Goal: Complete application form

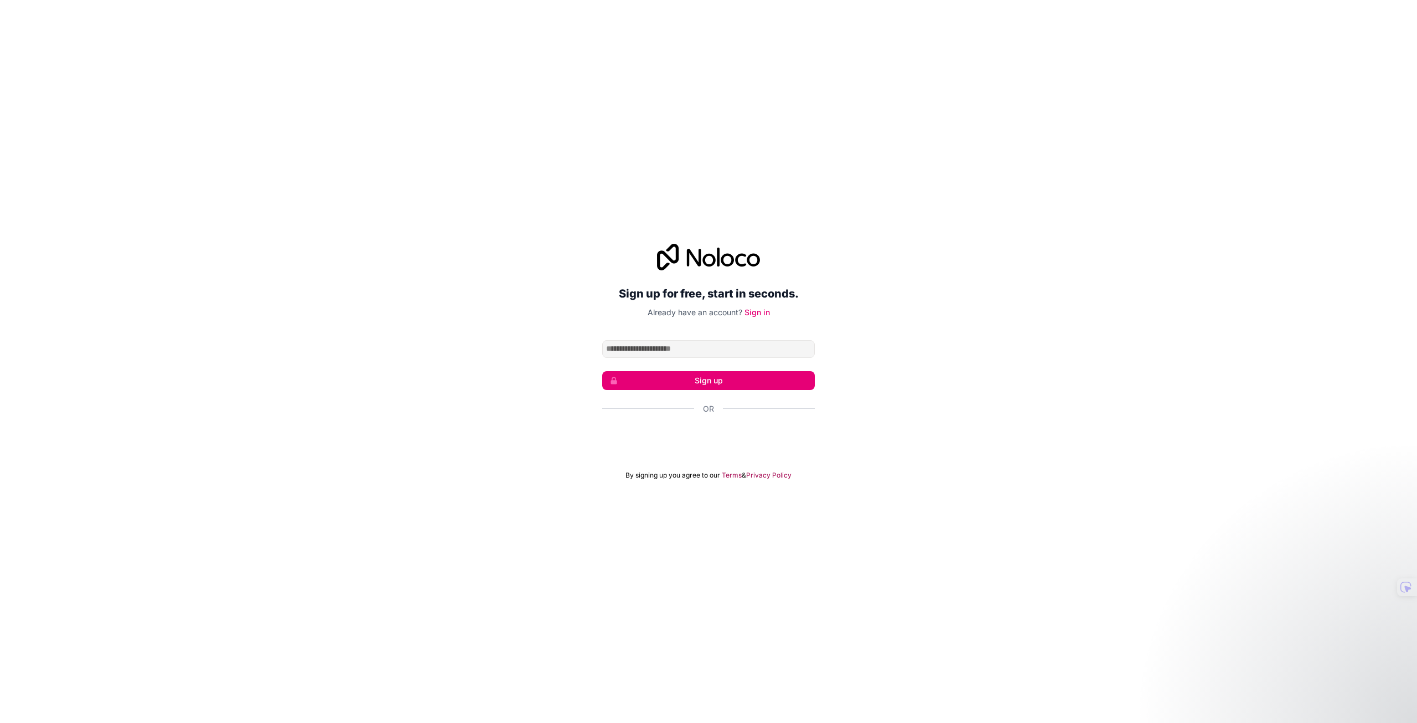
click at [680, 350] on input "Email address" at bounding box center [708, 349] width 213 height 18
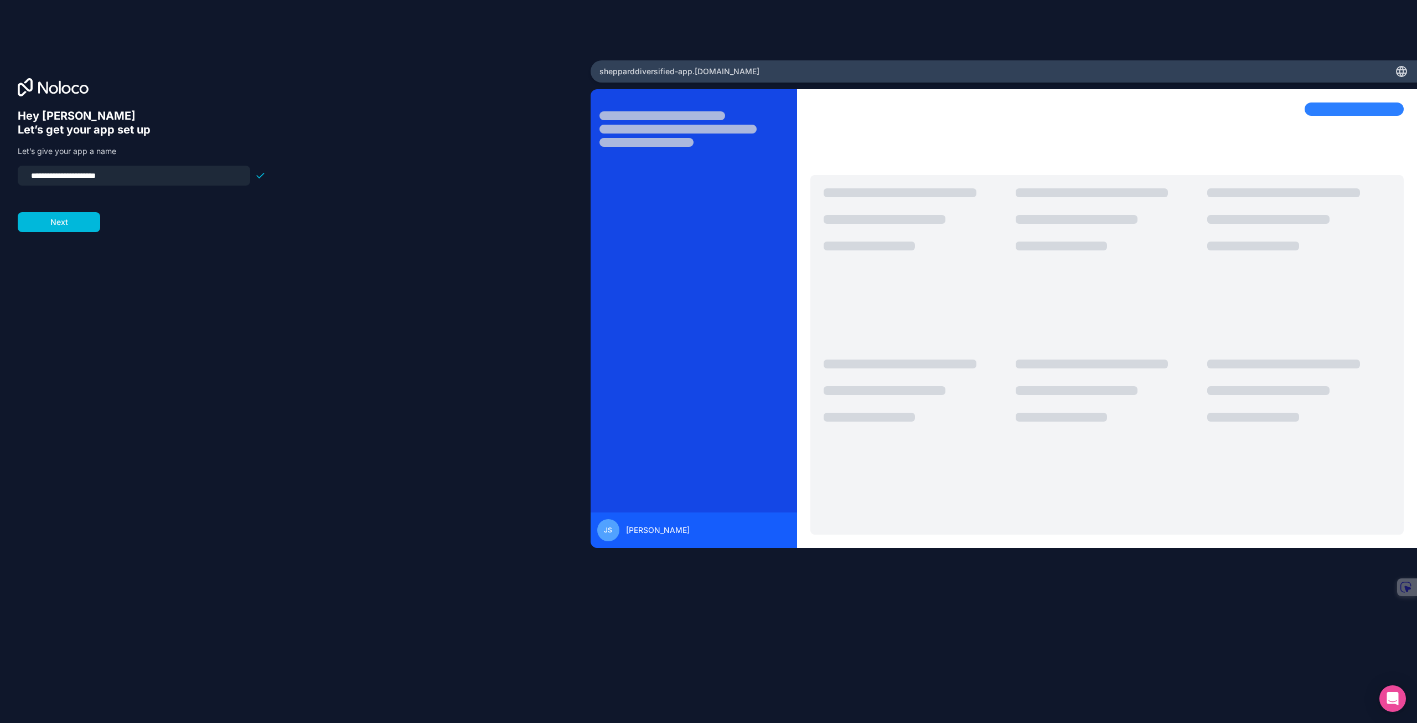
click at [141, 179] on input "**********" at bounding box center [133, 176] width 219 height 16
drag, startPoint x: 156, startPoint y: 175, endPoint x: 44, endPoint y: 169, distance: 111.4
click at [20, 174] on div "**********" at bounding box center [134, 176] width 233 height 20
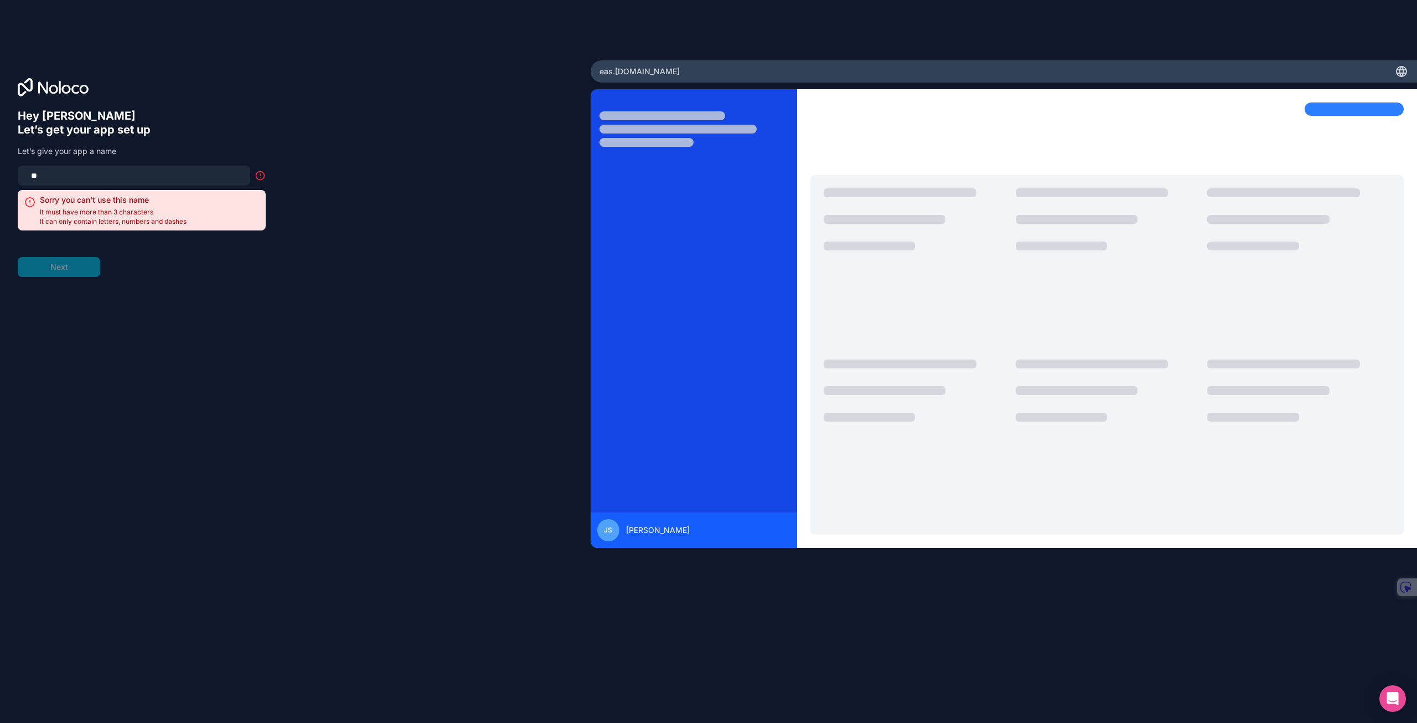
type input "*"
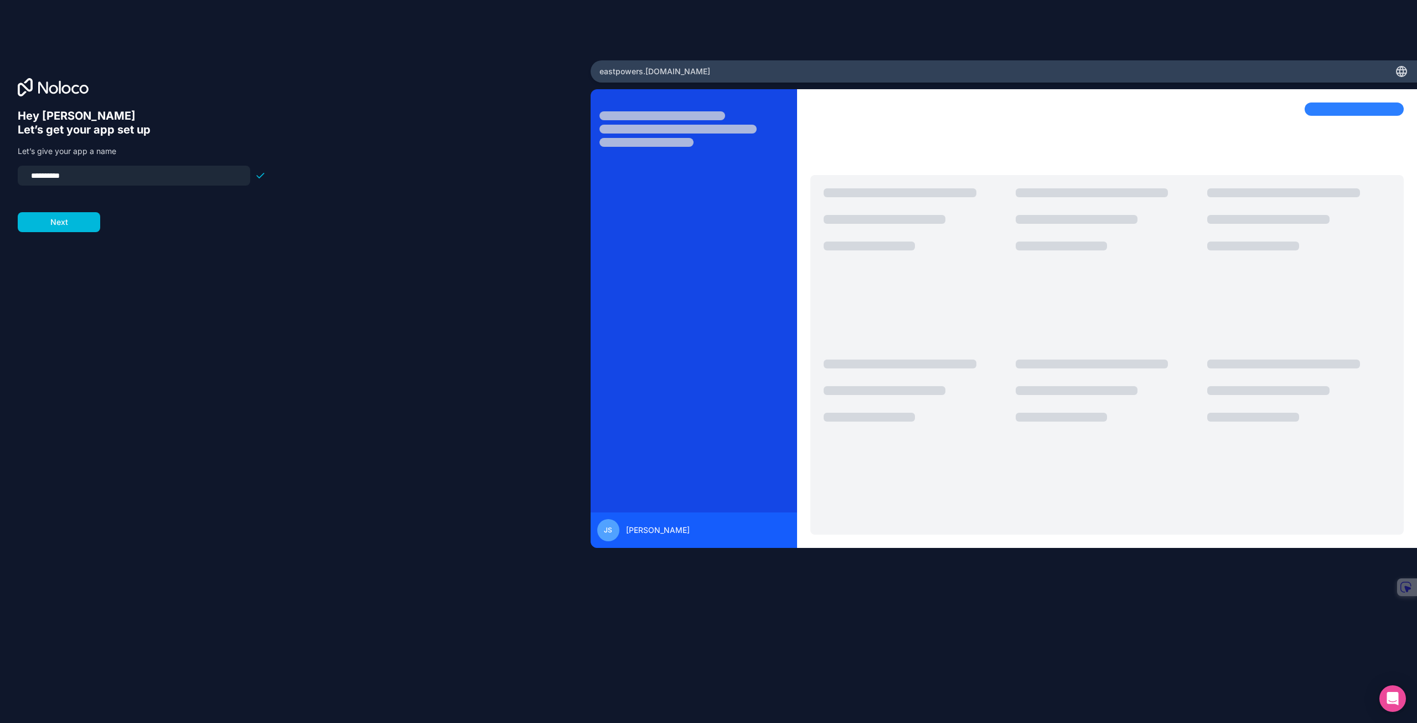
type input "**********"
click at [77, 225] on button "Next" at bounding box center [59, 222] width 83 height 20
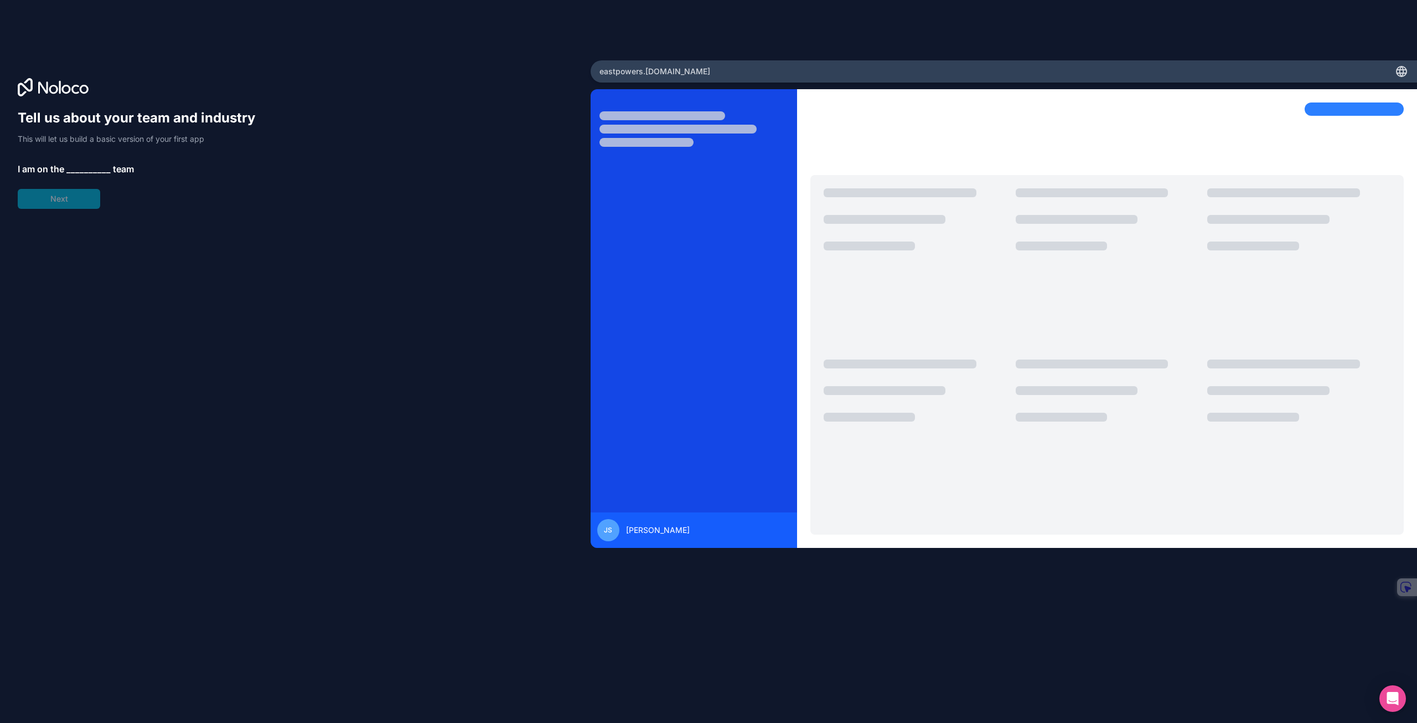
click at [78, 172] on span "__________" at bounding box center [88, 168] width 44 height 13
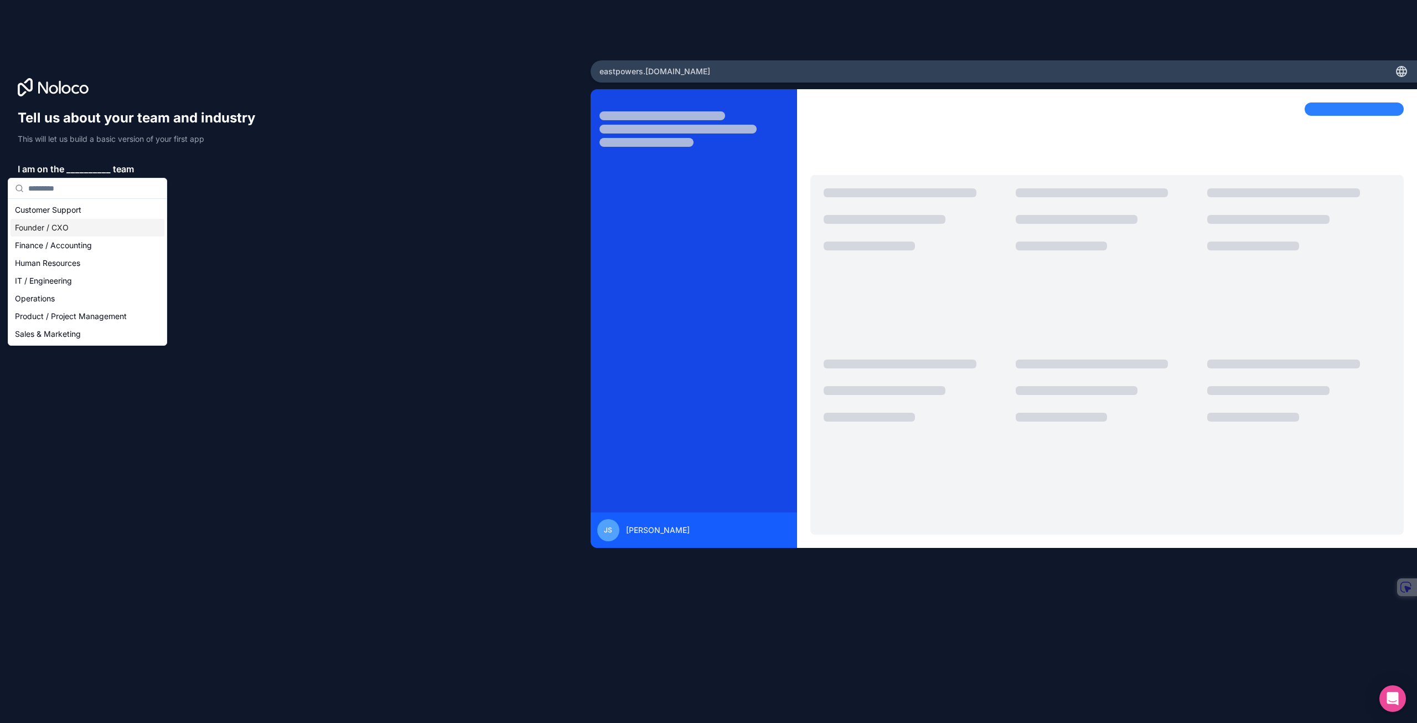
click at [97, 230] on div "Founder / CXO" at bounding box center [88, 228] width 154 height 18
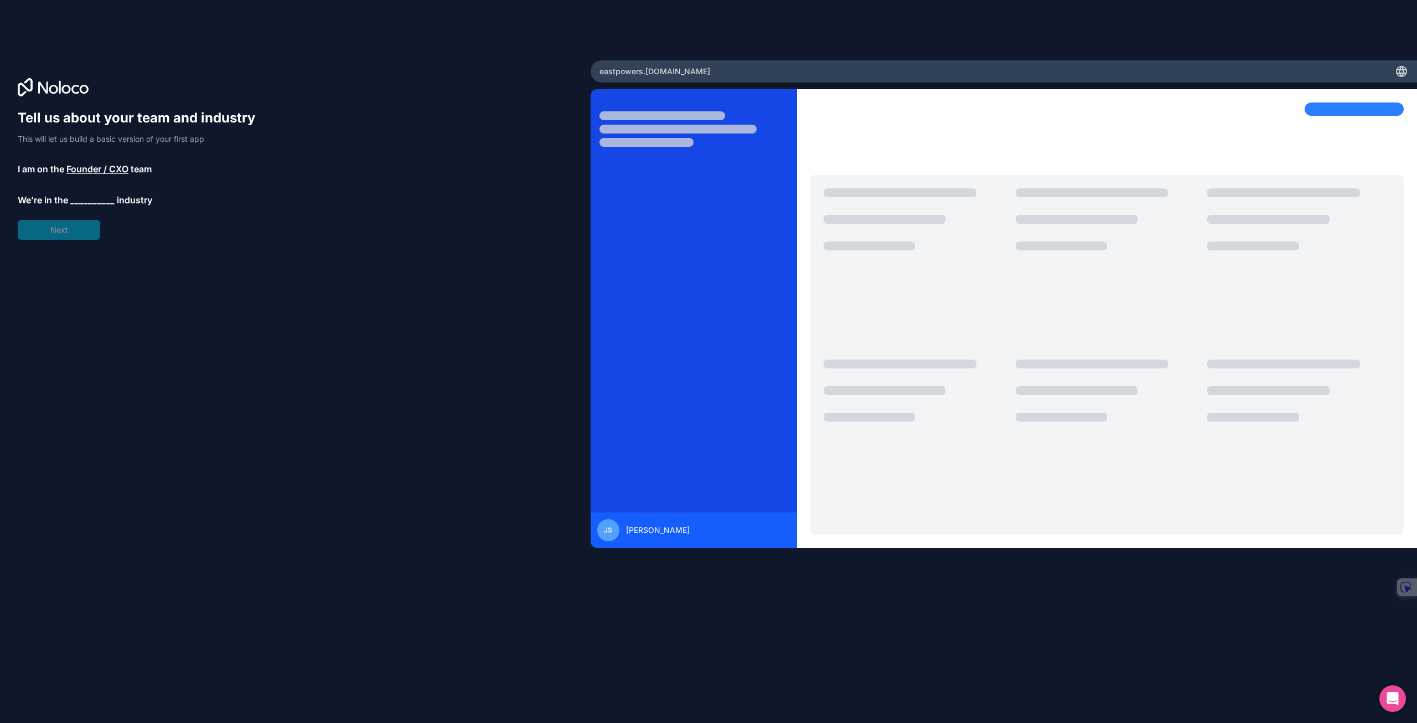
click at [89, 230] on div "Tell us about your team and industry This will let us build a basic version of …" at bounding box center [142, 174] width 248 height 131
click at [95, 198] on span "__________" at bounding box center [92, 199] width 44 height 13
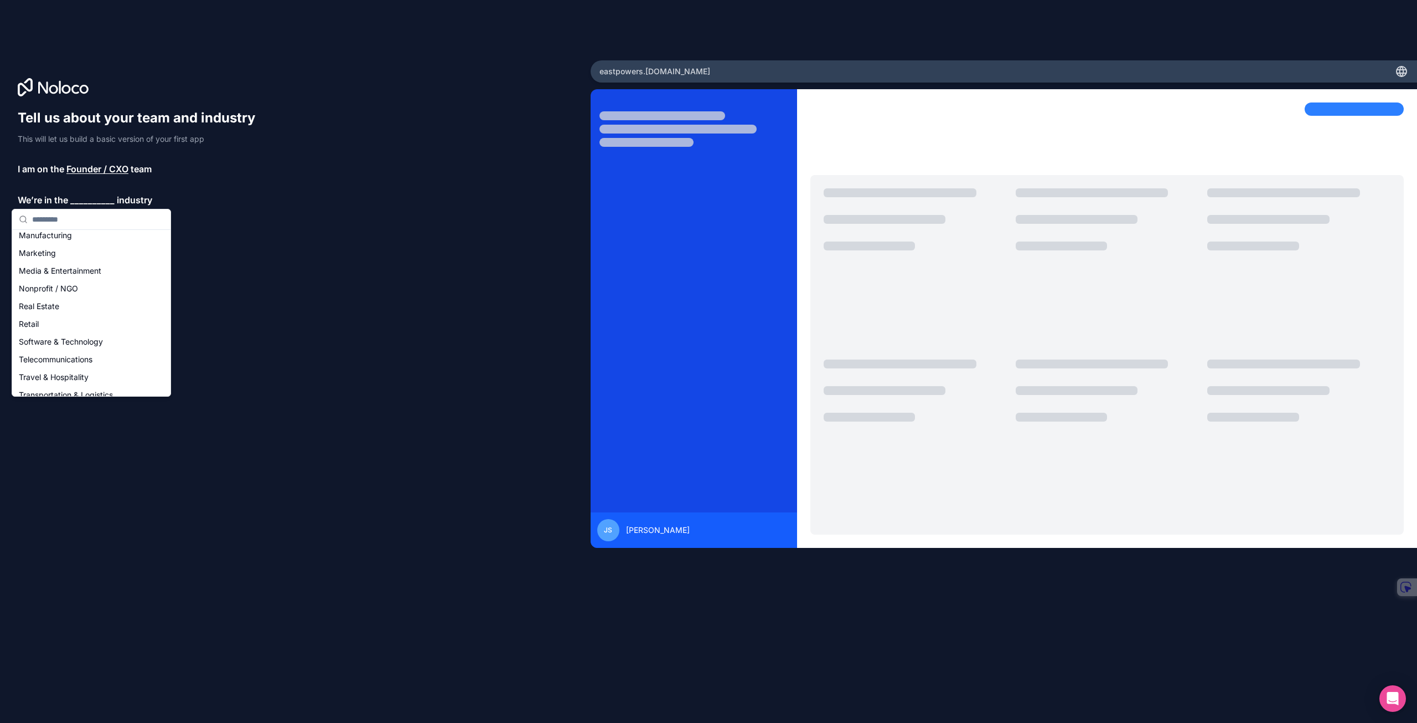
scroll to position [166, 0]
click at [77, 301] on div "Real Estate" at bounding box center [91, 305] width 154 height 18
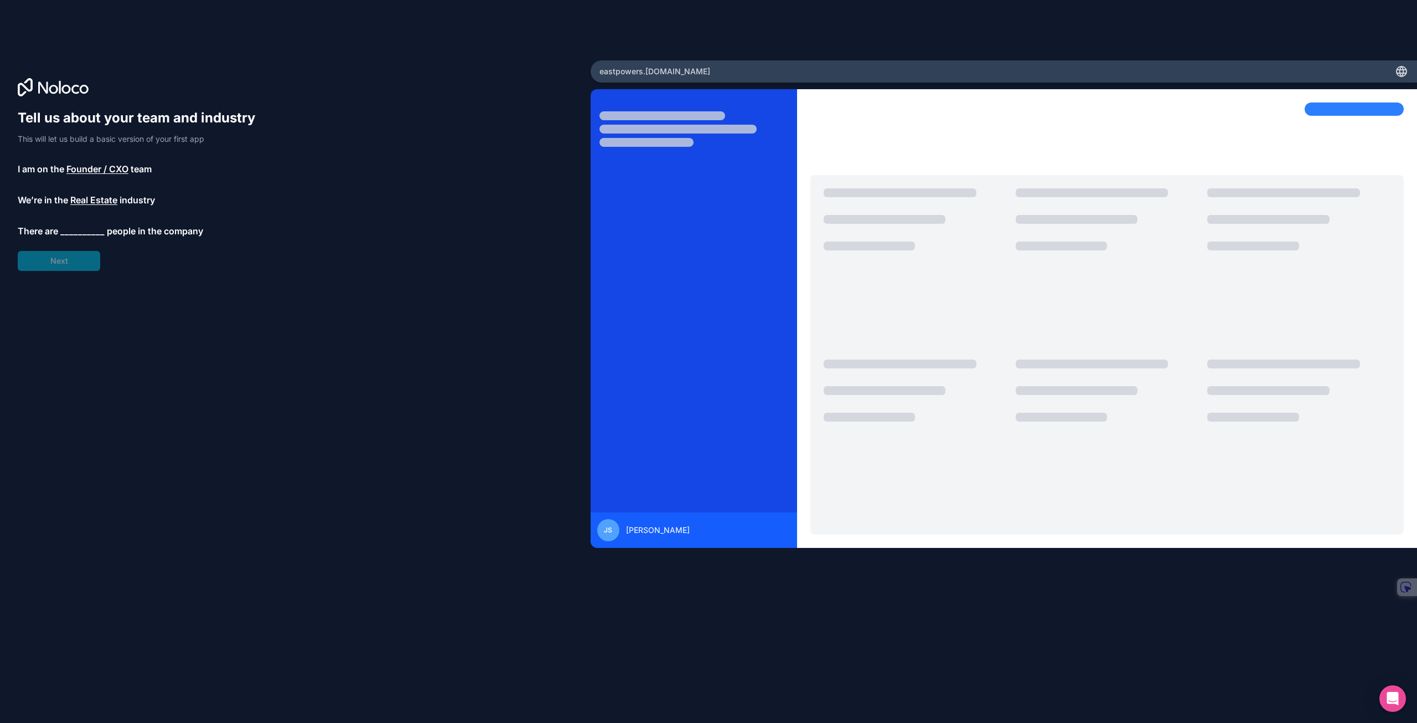
click at [82, 230] on span "__________" at bounding box center [82, 230] width 44 height 13
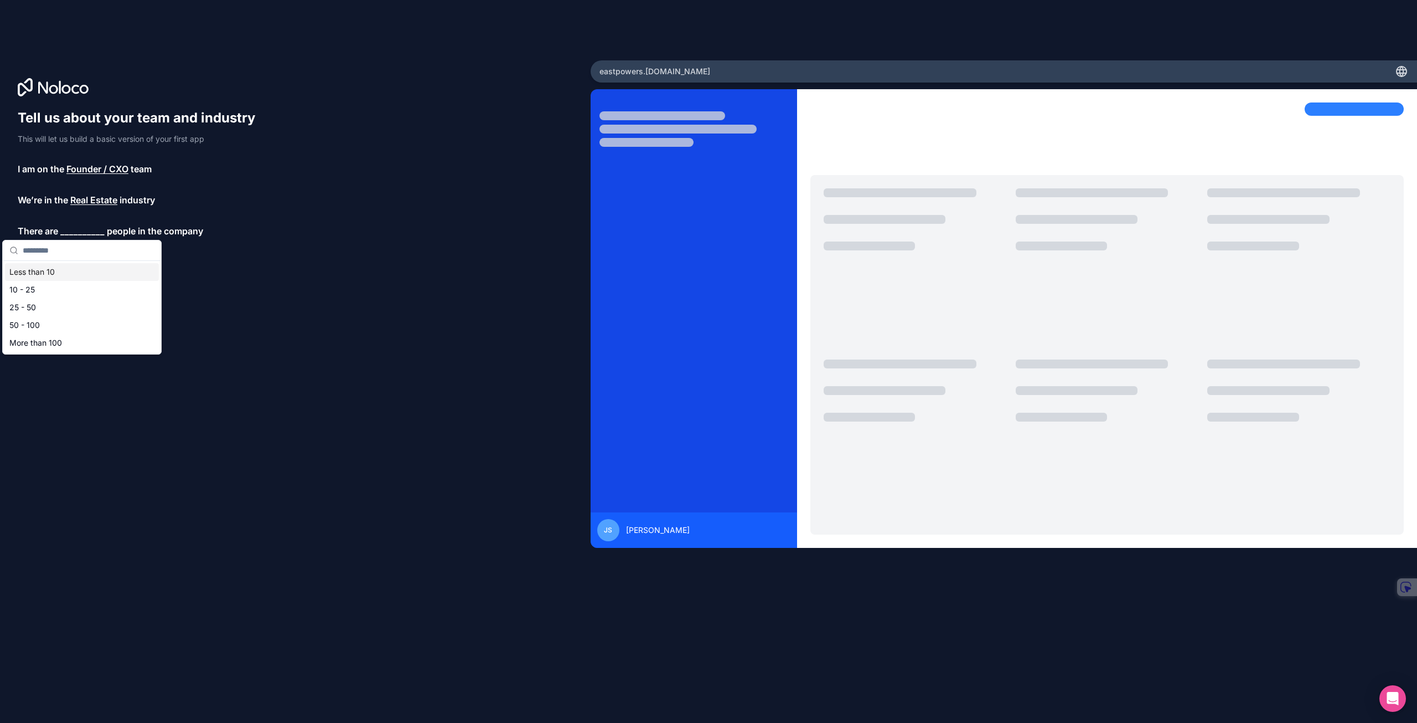
click at [73, 267] on div "Less than 10" at bounding box center [82, 272] width 154 height 18
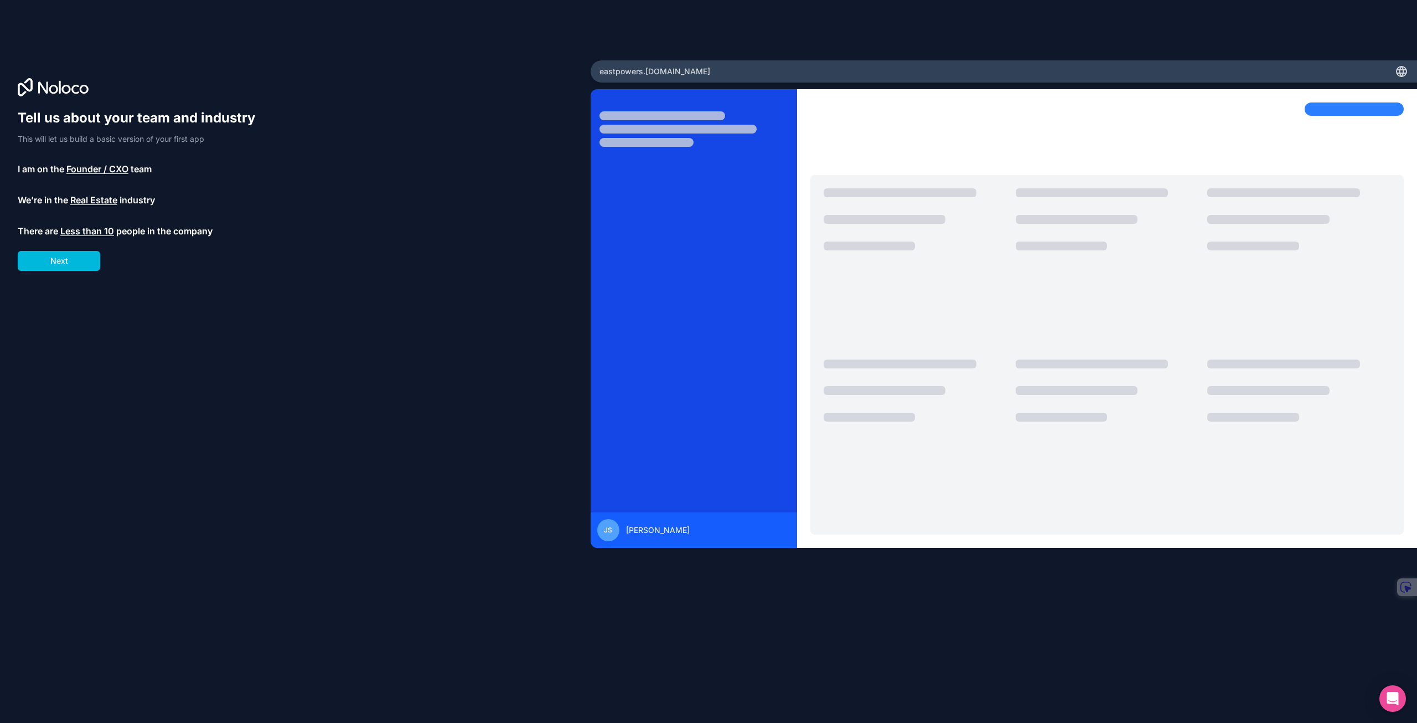
click at [88, 261] on button "Next" at bounding box center [59, 261] width 83 height 20
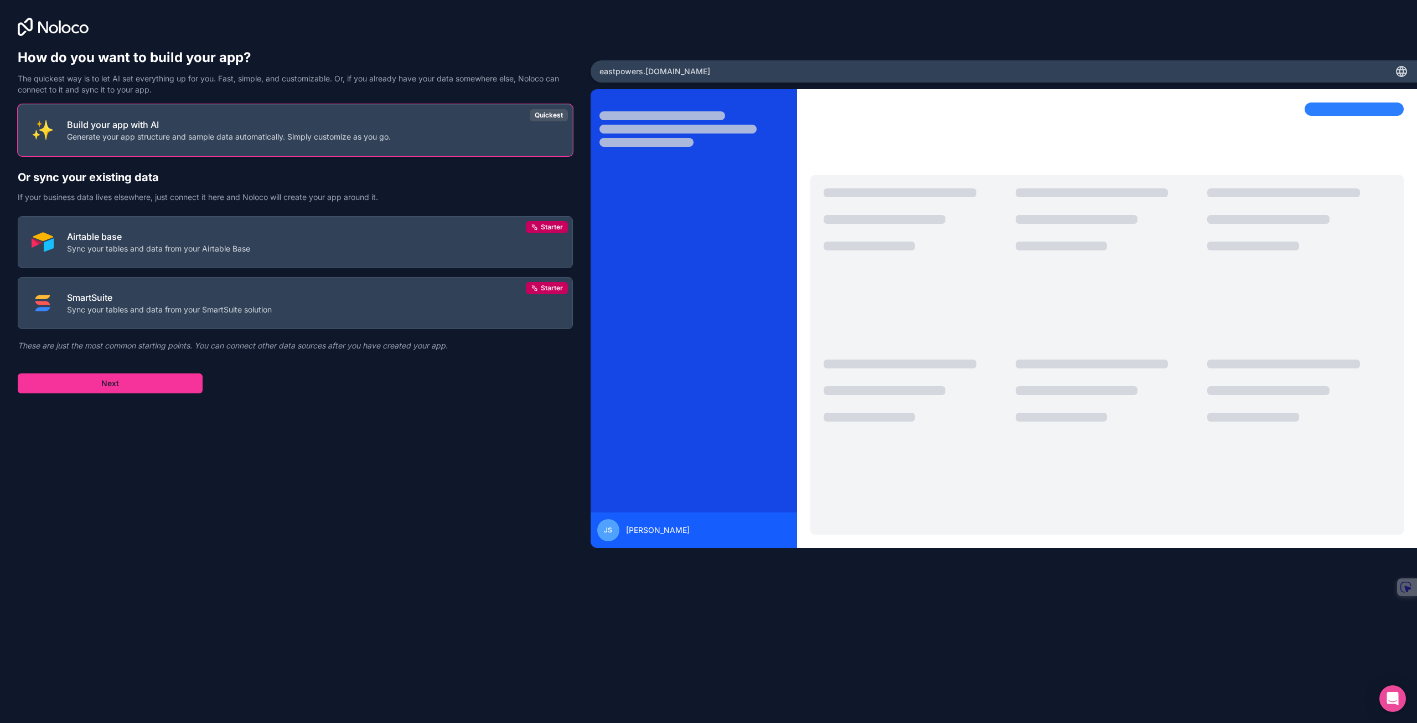
click at [377, 141] on button "Build your app with AI Generate your app structure and sample data automaticall…" at bounding box center [295, 130] width 555 height 52
click at [139, 389] on button "Next" at bounding box center [110, 383] width 185 height 20
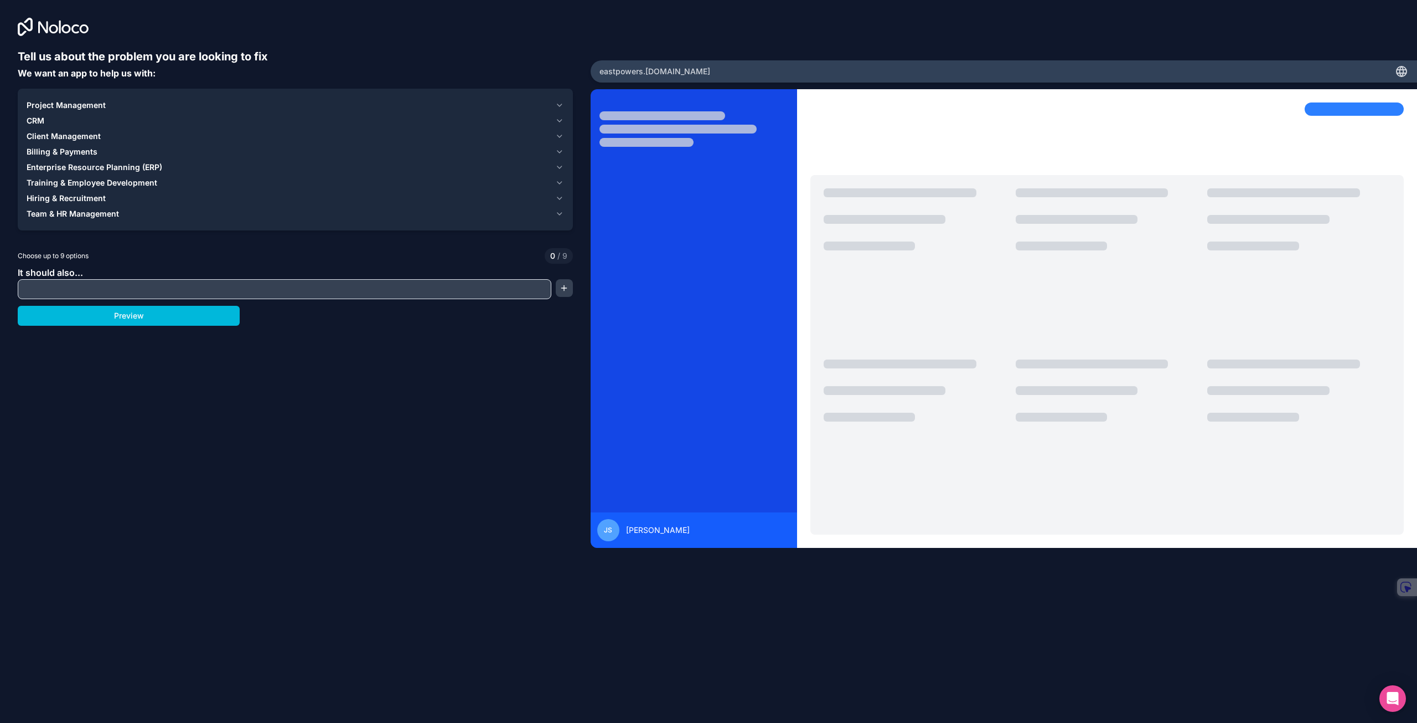
click at [471, 288] on input "text" at bounding box center [284, 289] width 528 height 16
type input "**********"
click at [565, 291] on button "button" at bounding box center [564, 288] width 17 height 18
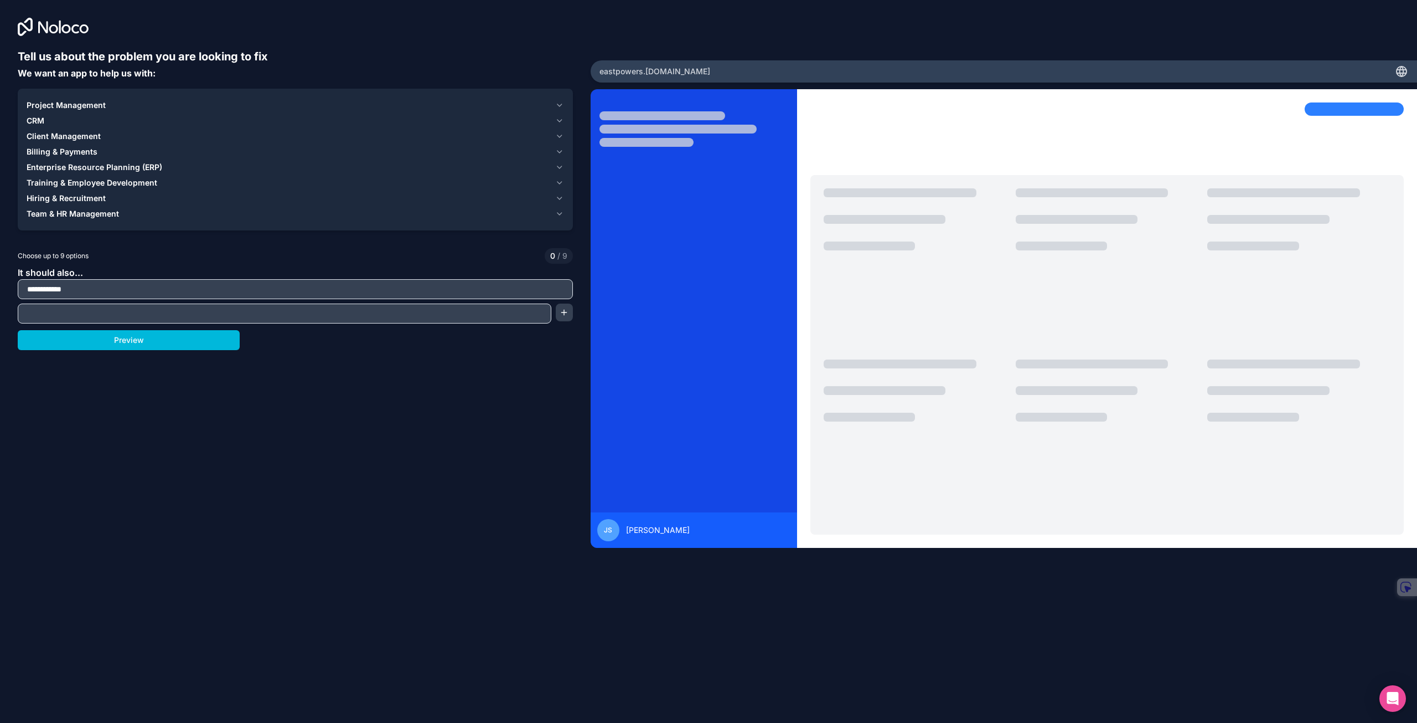
click at [126, 312] on input "text" at bounding box center [284, 314] width 528 height 16
type input "**********"
click at [196, 344] on button "Preview" at bounding box center [129, 340] width 222 height 20
click at [259, 258] on div "Choose up to 9 options 0 / 9" at bounding box center [295, 256] width 555 height 16
click at [563, 103] on icon "button" at bounding box center [559, 105] width 9 height 9
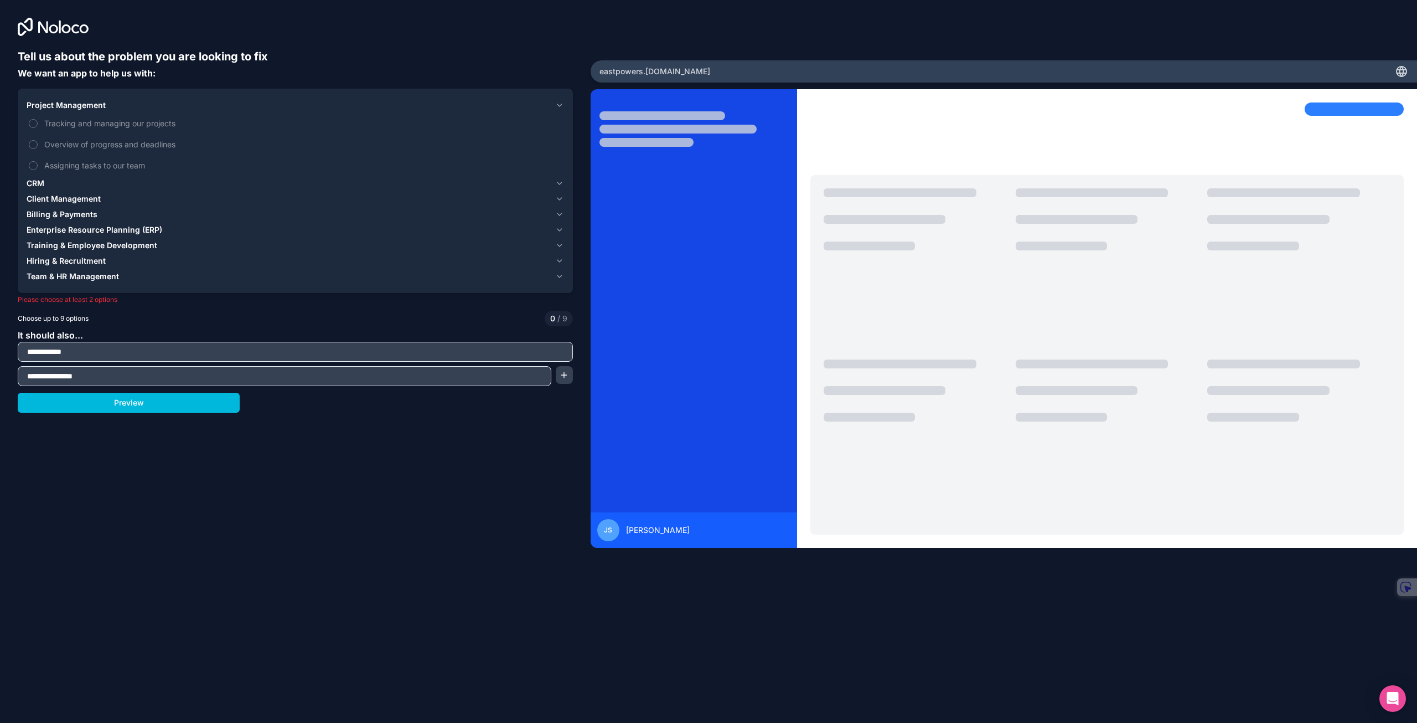
click at [560, 280] on icon "button" at bounding box center [559, 276] width 9 height 9
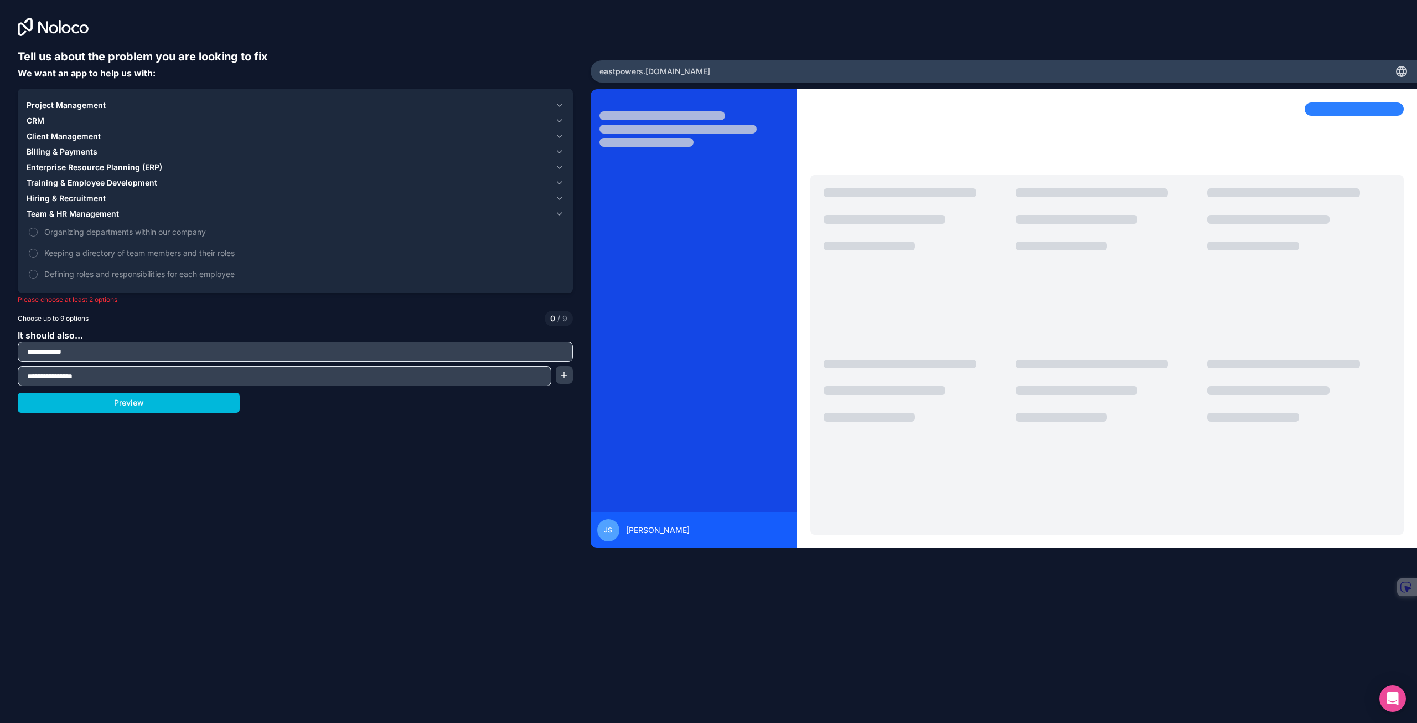
click at [560, 280] on label "Defining roles and responsibilities for each employee" at bounding box center [296, 274] width 538 height 20
click at [38, 279] on button "Defining roles and responsibilities for each employee" at bounding box center [33, 274] width 9 height 9
click at [556, 106] on icon "button" at bounding box center [559, 105] width 9 height 9
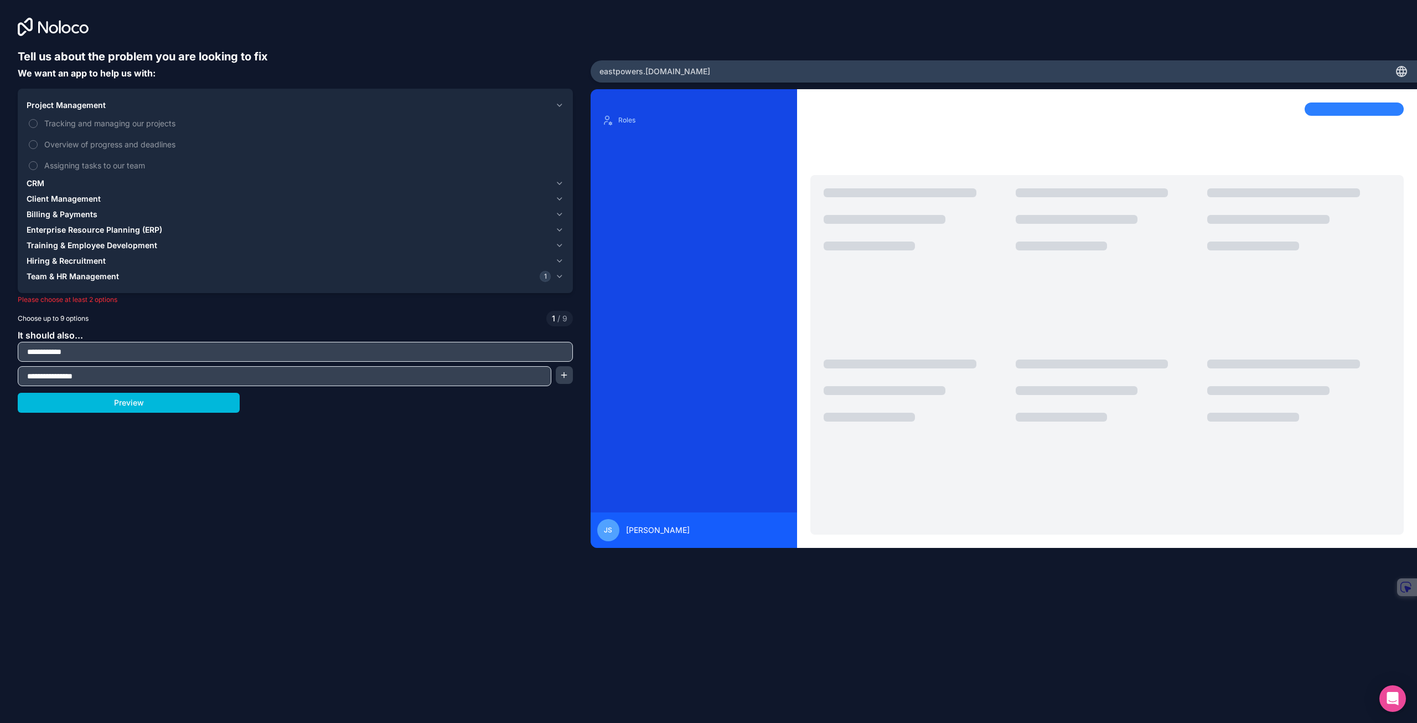
click at [29, 142] on button "Overview of progress and deadlines" at bounding box center [33, 144] width 9 height 9
click at [36, 123] on button "Tracking and managing our projects" at bounding box center [33, 123] width 9 height 9
click at [176, 396] on button "Preview" at bounding box center [129, 403] width 222 height 20
